Goal: Check status: Check status

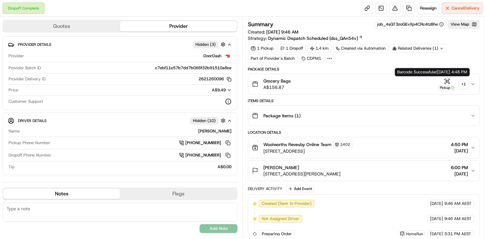
click at [449, 81] on icon "button" at bounding box center [447, 81] width 6 height 6
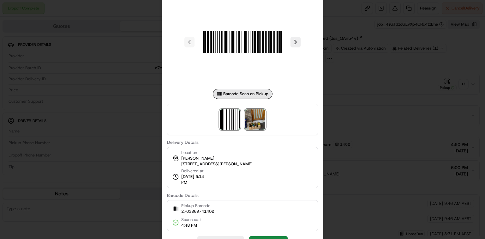
click at [247, 128] on img at bounding box center [255, 119] width 20 height 20
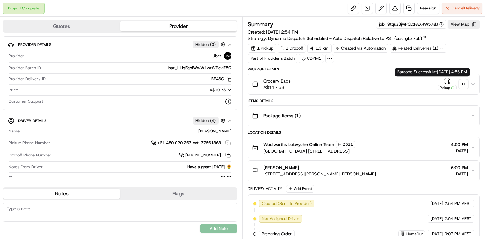
click at [444, 80] on icon "button" at bounding box center [447, 81] width 6 height 6
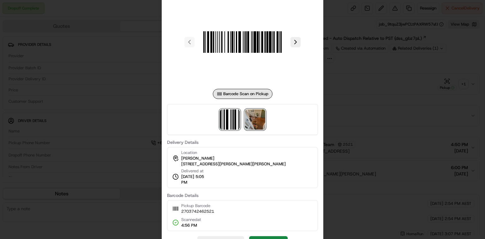
click at [259, 116] on img at bounding box center [255, 119] width 20 height 20
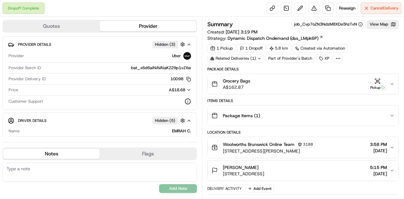
click at [375, 80] on icon "button" at bounding box center [377, 81] width 6 height 6
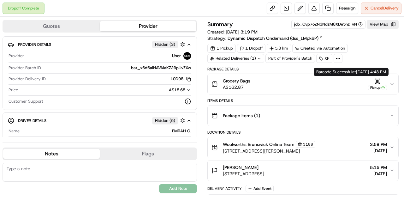
click at [379, 80] on icon "button" at bounding box center [377, 81] width 6 height 6
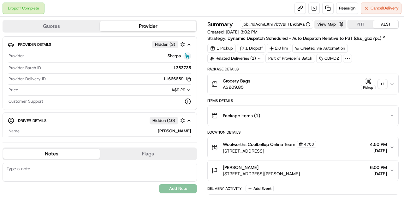
click at [368, 80] on icon "button" at bounding box center [368, 81] width 6 height 6
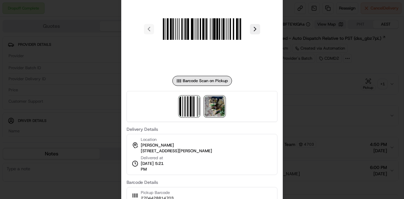
click at [208, 106] on img at bounding box center [215, 106] width 20 height 20
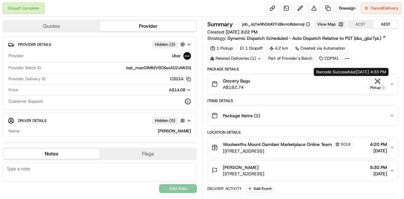
click at [374, 79] on div "Pickup" at bounding box center [377, 84] width 19 height 12
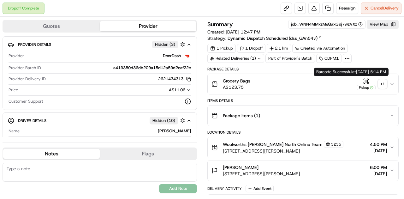
click at [364, 78] on icon "button" at bounding box center [366, 81] width 6 height 6
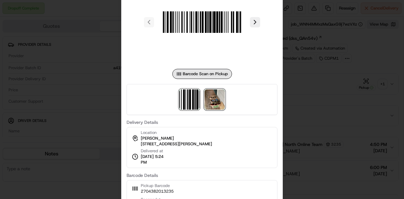
click at [209, 100] on img at bounding box center [215, 99] width 20 height 20
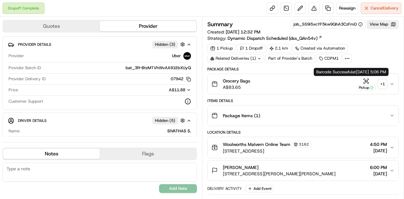
click at [365, 79] on icon "button" at bounding box center [364, 79] width 1 height 1
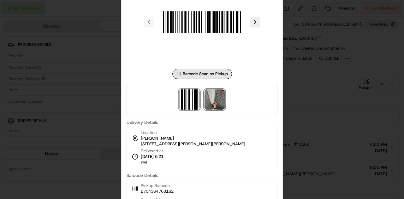
click at [217, 97] on img at bounding box center [215, 99] width 20 height 20
click at [315, 107] on div at bounding box center [202, 99] width 404 height 199
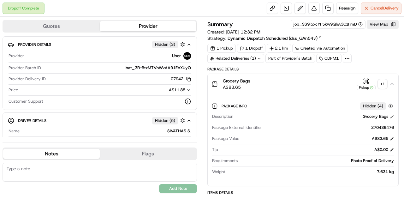
click at [245, 59] on div "Related Deliveries (1)" at bounding box center [235, 58] width 57 height 9
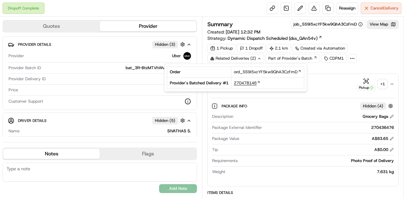
click at [242, 84] on span "270478146" at bounding box center [245, 83] width 23 height 6
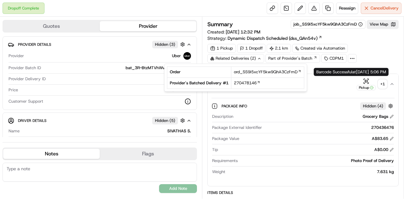
click at [364, 80] on icon "button" at bounding box center [366, 81] width 6 height 6
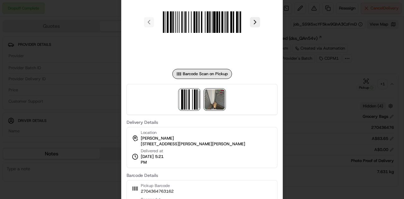
click at [220, 103] on img at bounding box center [215, 99] width 20 height 20
